Goal: Transaction & Acquisition: Book appointment/travel/reservation

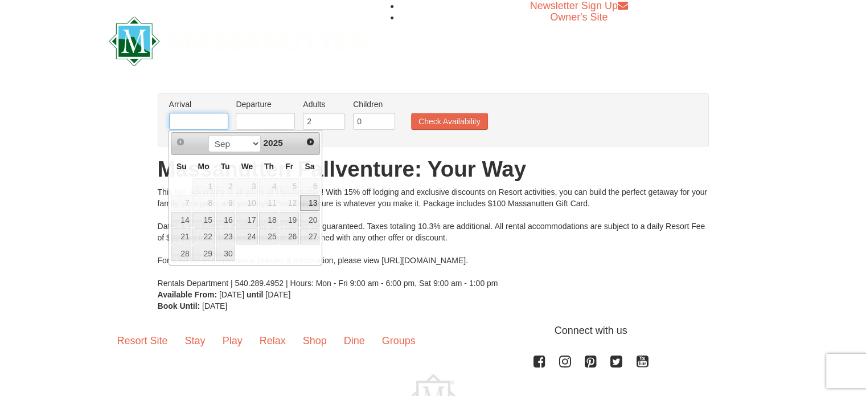
click at [204, 121] on input "text" at bounding box center [198, 121] width 59 height 17
click at [306, 140] on span "Next" at bounding box center [310, 141] width 9 height 9
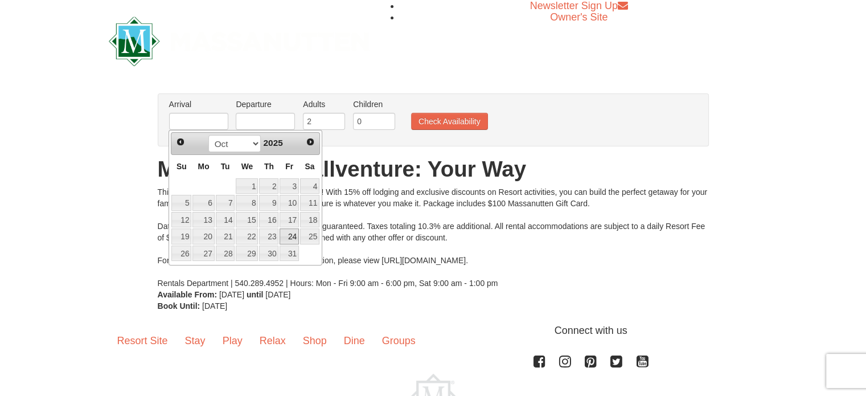
click at [293, 234] on link "24" at bounding box center [289, 236] width 19 height 16
type input "[DATE]"
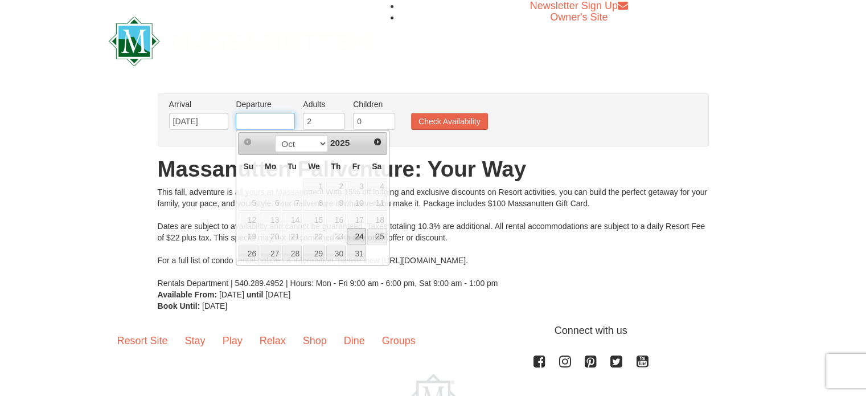
click at [284, 120] on input "text" at bounding box center [265, 121] width 59 height 17
click at [253, 253] on link "26" at bounding box center [249, 253] width 20 height 16
type input "[DATE]"
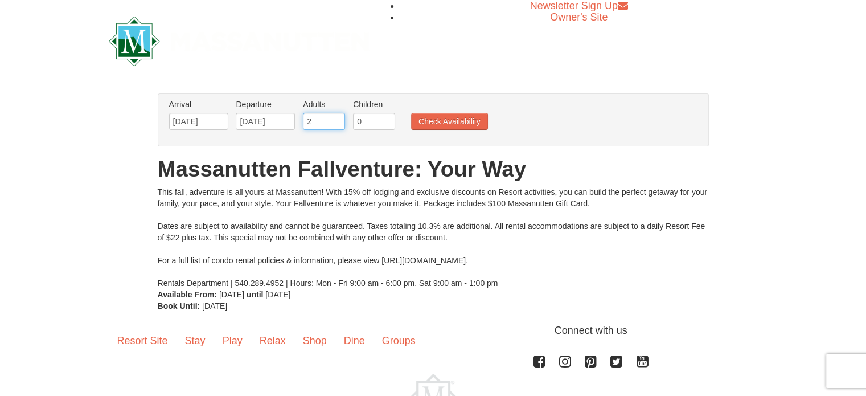
click at [342, 124] on input "2" at bounding box center [324, 121] width 42 height 17
type input "3"
click at [337, 118] on input "3" at bounding box center [324, 121] width 42 height 17
click at [456, 118] on button "Check Availability" at bounding box center [449, 121] width 77 height 17
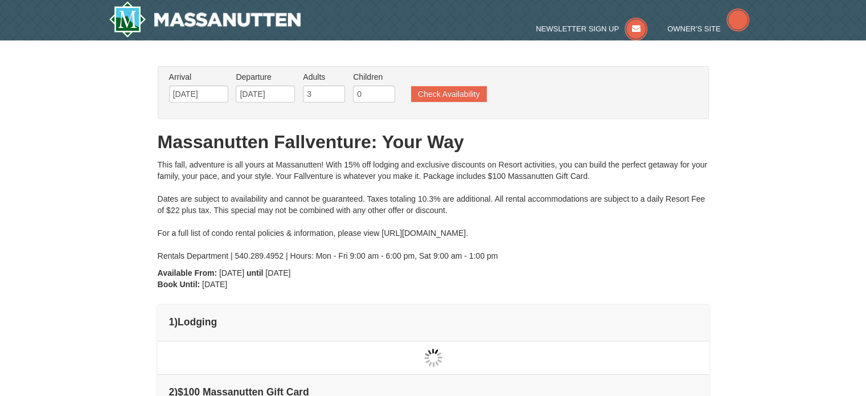
type input "[DATE]"
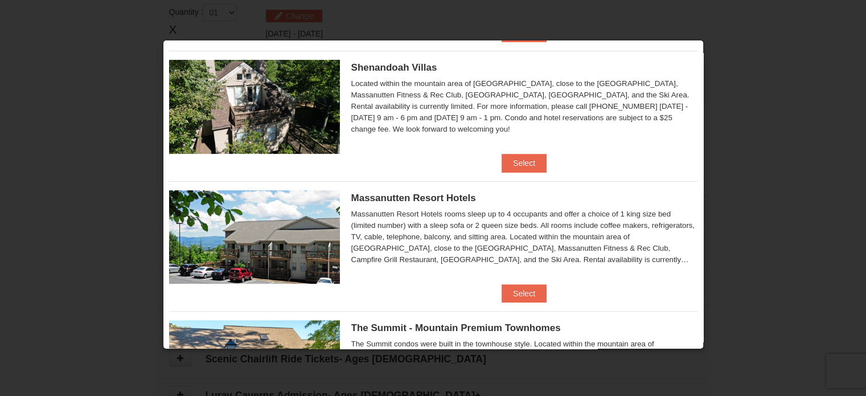
scroll to position [301, 0]
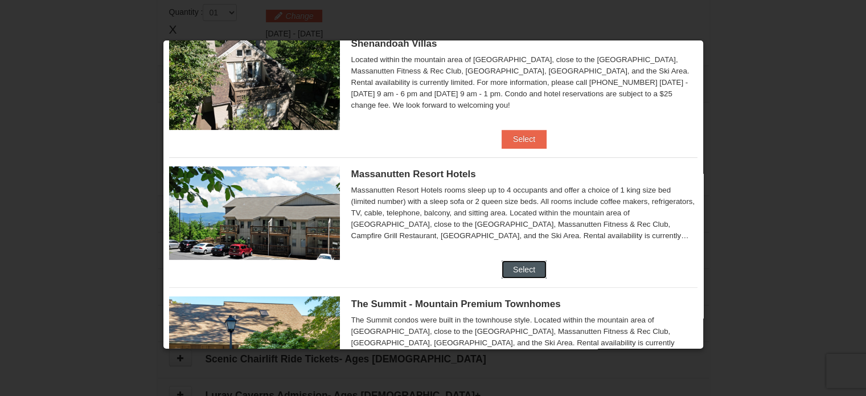
click at [533, 269] on button "Select" at bounding box center [524, 269] width 45 height 18
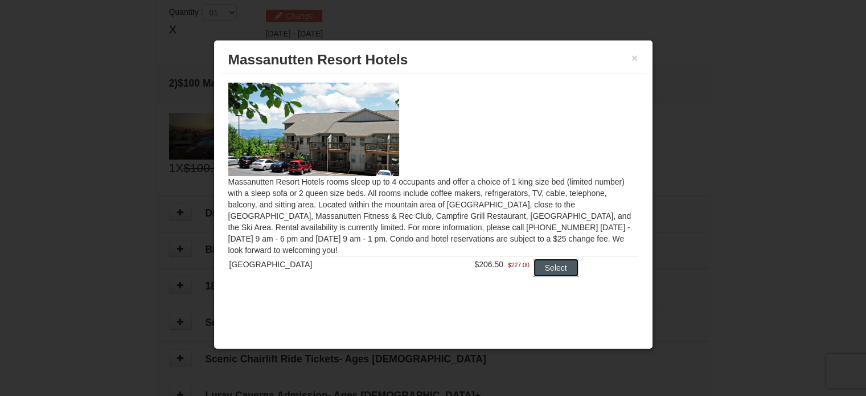
click at [544, 266] on button "Select" at bounding box center [556, 268] width 45 height 18
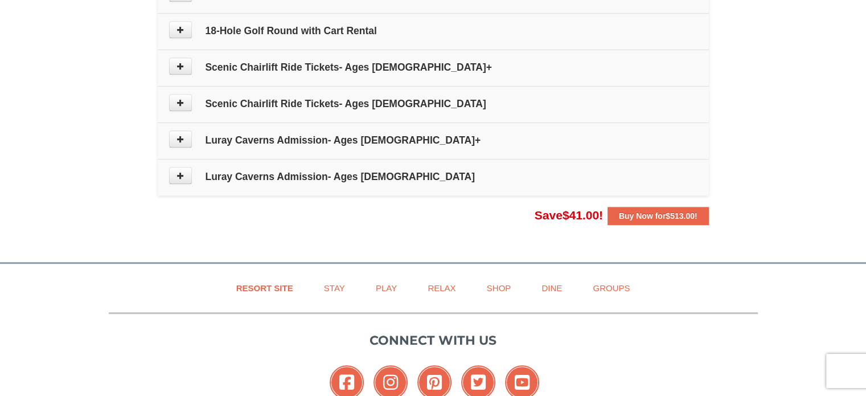
scroll to position [654, 0]
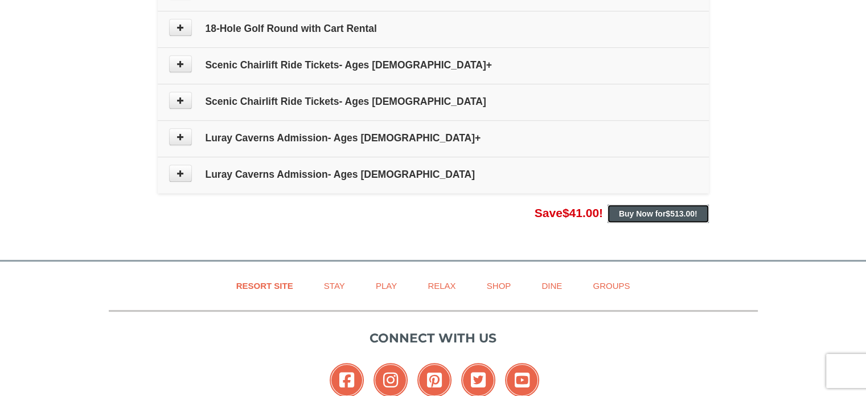
click at [677, 211] on span "$513.00" at bounding box center [680, 213] width 29 height 9
click at [679, 209] on span "$513.00" at bounding box center [680, 213] width 29 height 9
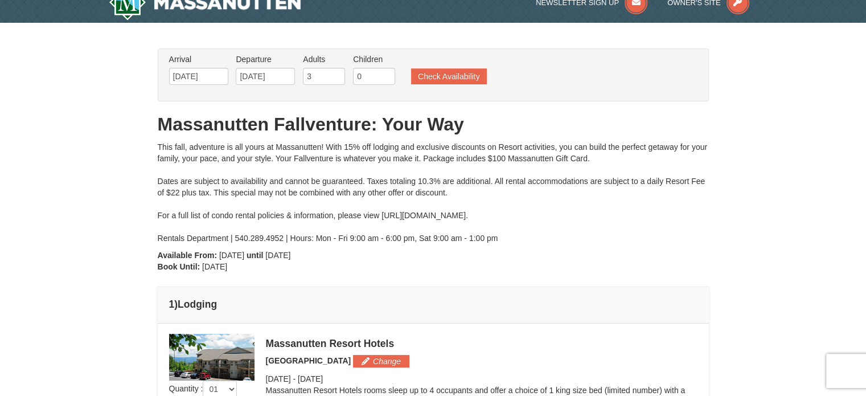
scroll to position [0, 0]
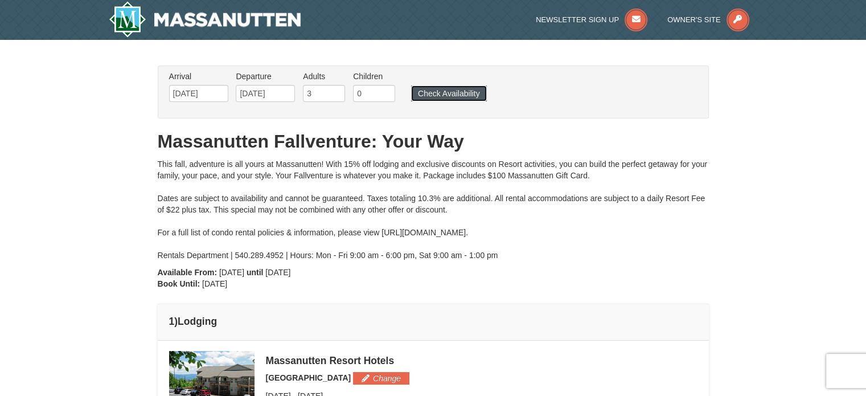
click at [458, 88] on button "Check Availability" at bounding box center [449, 93] width 76 height 16
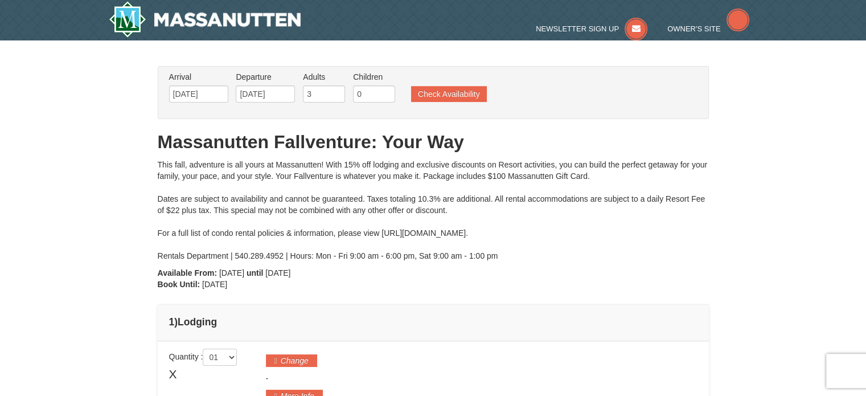
type input "[DATE]"
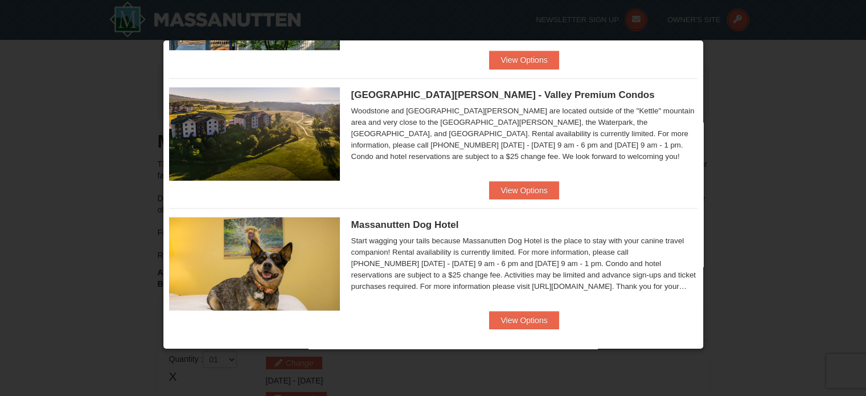
scroll to position [640, 0]
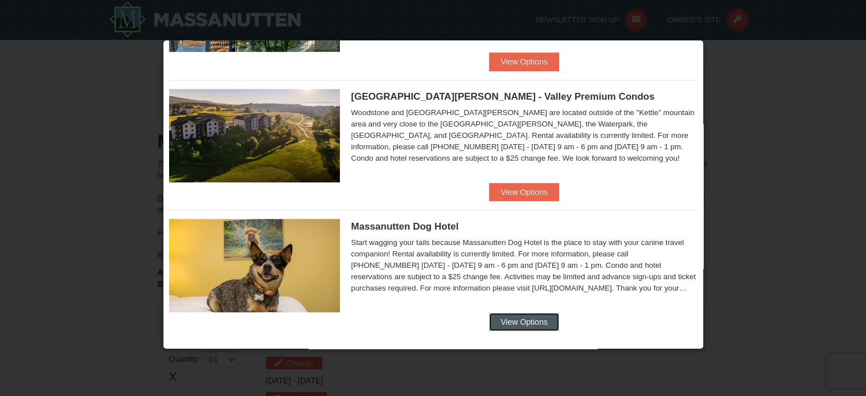
click at [534, 323] on button "View Options" at bounding box center [523, 322] width 69 height 18
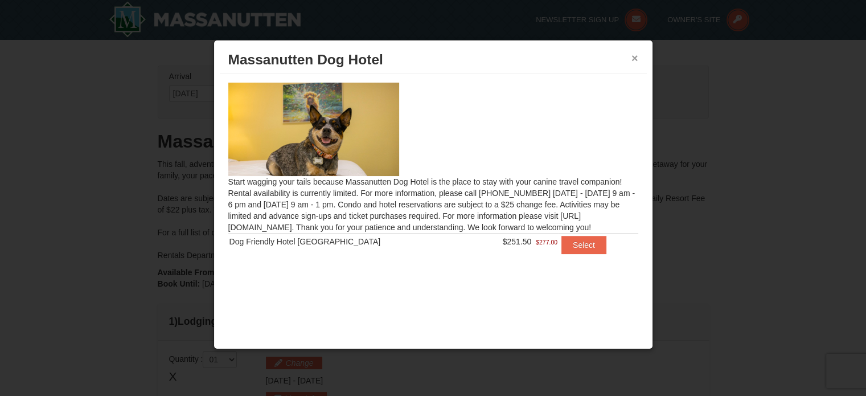
click at [635, 63] on button "×" at bounding box center [635, 57] width 7 height 11
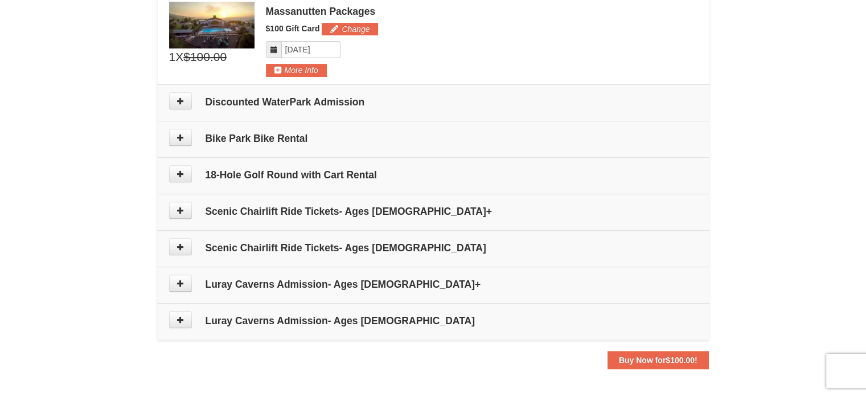
scroll to position [468, 0]
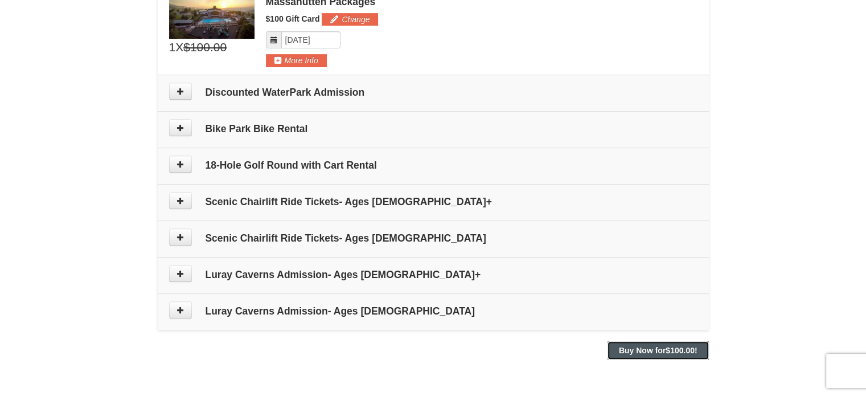
click at [686, 351] on span "$100.00" at bounding box center [680, 350] width 29 height 9
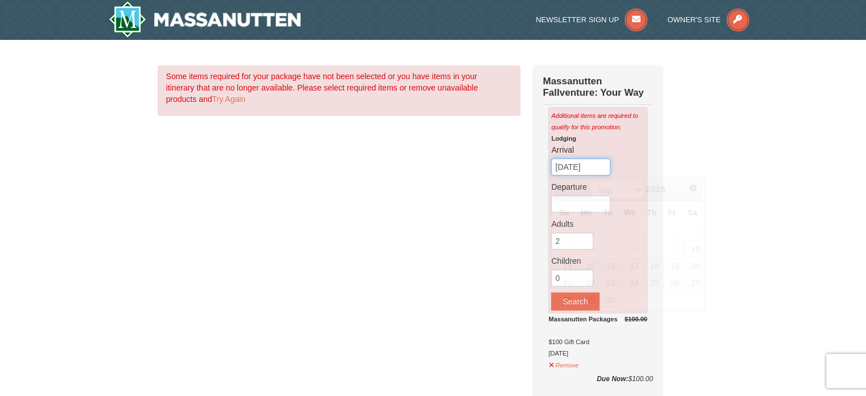
click at [595, 169] on input "09/13/2025" at bounding box center [580, 166] width 59 height 17
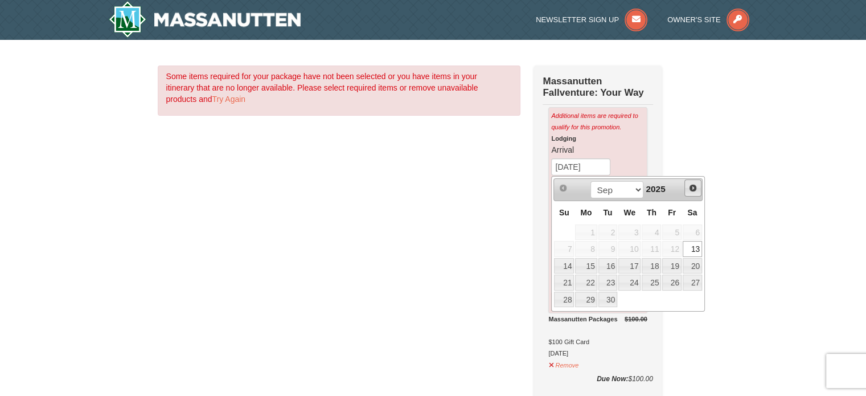
click at [692, 184] on span "Next" at bounding box center [692, 187] width 9 height 9
click at [677, 286] on link "24" at bounding box center [671, 282] width 19 height 16
type input "[DATE]"
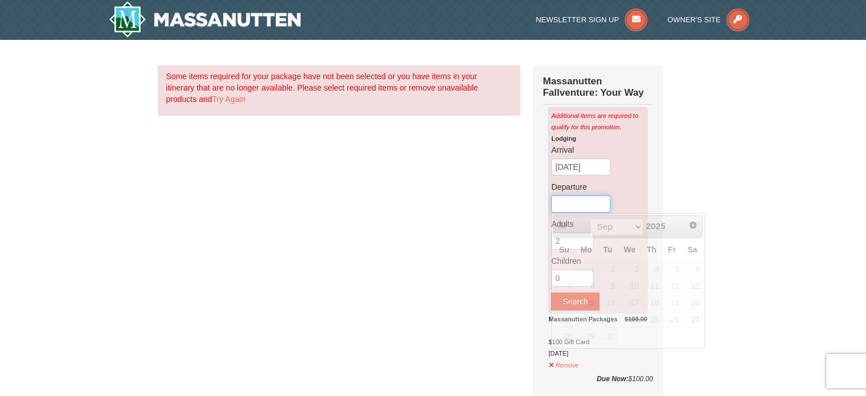
click at [597, 210] on input "text" at bounding box center [580, 203] width 59 height 17
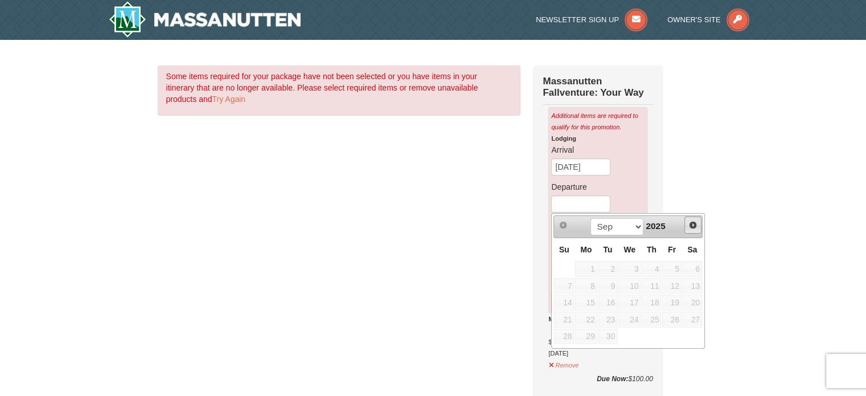
click at [692, 219] on link "Next" at bounding box center [692, 224] width 17 height 17
click at [572, 337] on link "26" at bounding box center [564, 337] width 20 height 16
type input "[DATE]"
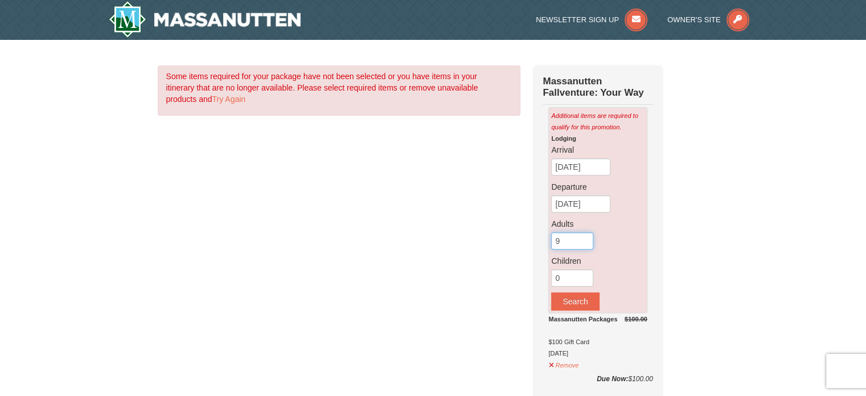
click at [585, 237] on input "9" at bounding box center [572, 240] width 42 height 17
click at [585, 247] on input "9" at bounding box center [572, 240] width 42 height 17
click at [585, 245] on input "8" at bounding box center [572, 240] width 42 height 17
click at [585, 245] on input "6" at bounding box center [572, 240] width 42 height 17
click at [585, 245] on input "5" at bounding box center [572, 240] width 42 height 17
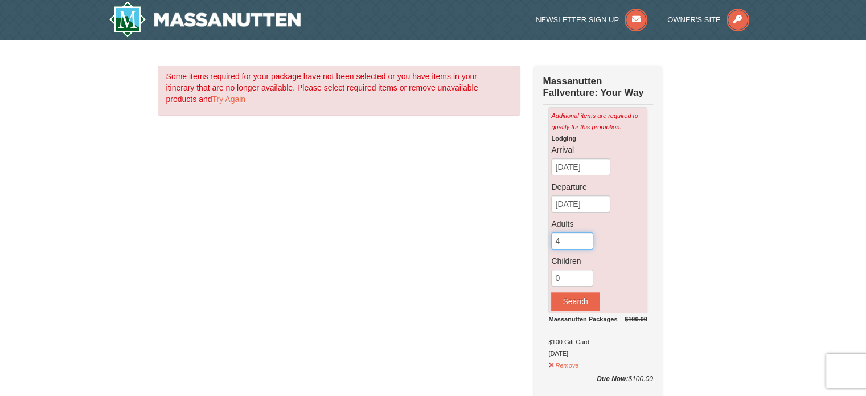
click at [585, 245] on input "4" at bounding box center [572, 240] width 42 height 17
type input "3"
click at [585, 245] on input "3" at bounding box center [572, 240] width 42 height 17
click at [578, 300] on button "Search" at bounding box center [575, 301] width 48 height 18
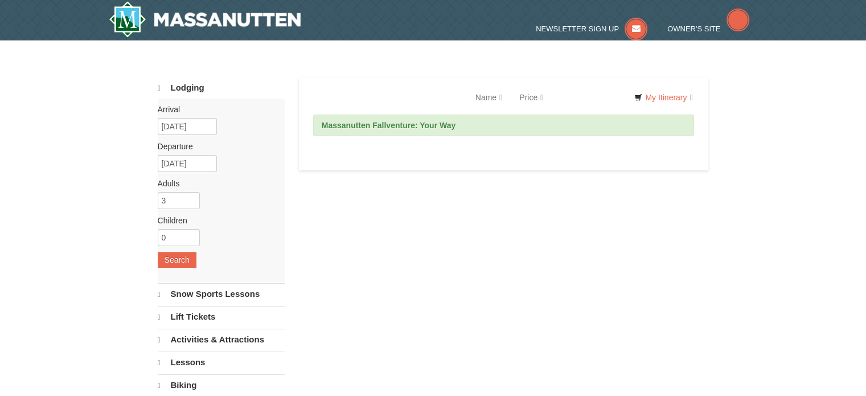
select select "9"
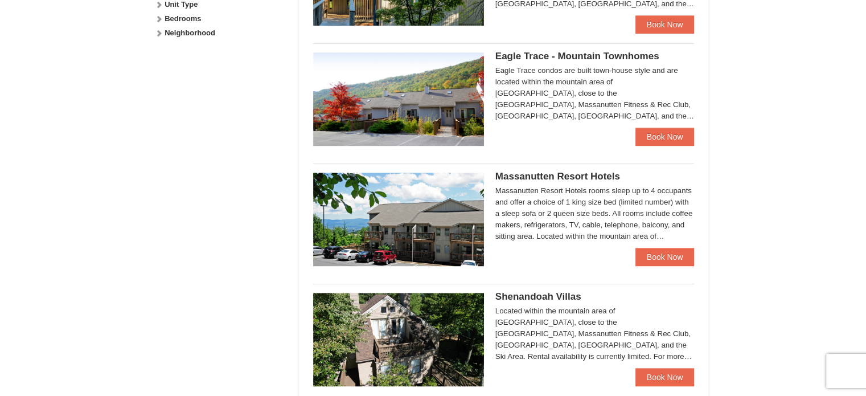
scroll to position [618, 0]
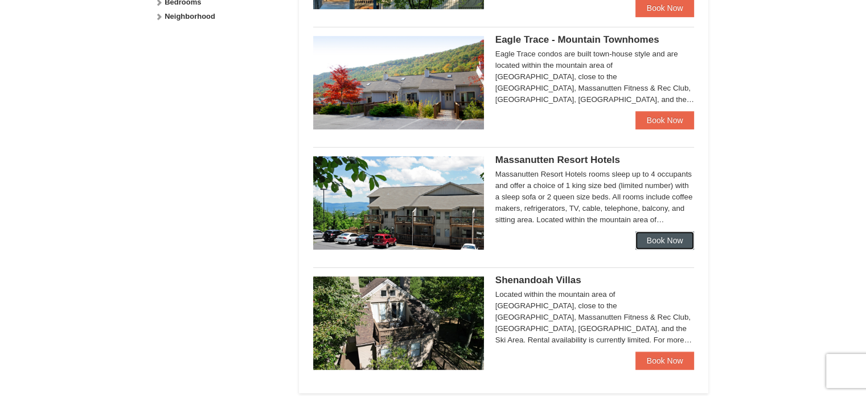
click at [684, 247] on link "Book Now" at bounding box center [665, 240] width 59 height 18
